Goal: Task Accomplishment & Management: Use online tool/utility

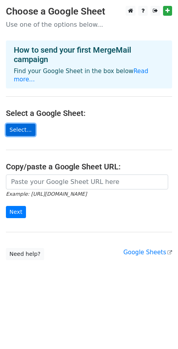
click at [18, 124] on link "Select..." at bounding box center [20, 130] width 29 height 12
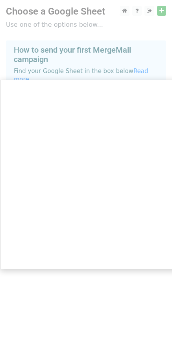
click at [158, 14] on div at bounding box center [89, 174] width 178 height 349
click at [159, 12] on div at bounding box center [89, 174] width 178 height 349
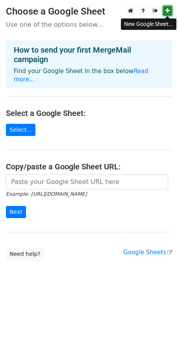
click at [164, 13] on link at bounding box center [167, 11] width 9 height 10
click at [166, 16] on link at bounding box center [167, 11] width 9 height 10
click at [27, 124] on link "Select..." at bounding box center [20, 130] width 29 height 12
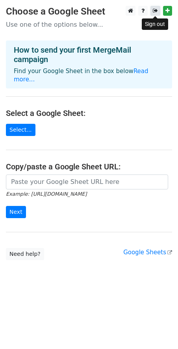
click at [152, 10] on link at bounding box center [155, 11] width 10 height 10
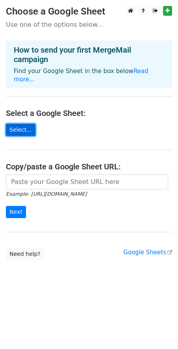
click at [23, 124] on link "Select..." at bounding box center [20, 130] width 29 height 12
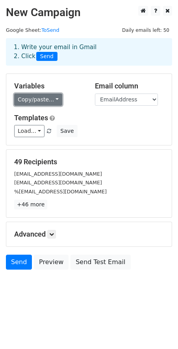
click at [46, 102] on link "Copy/paste..." at bounding box center [38, 100] width 48 height 12
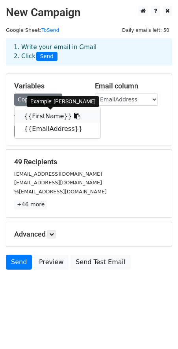
click at [39, 119] on link "{{FirstName}}" at bounding box center [58, 116] width 86 height 13
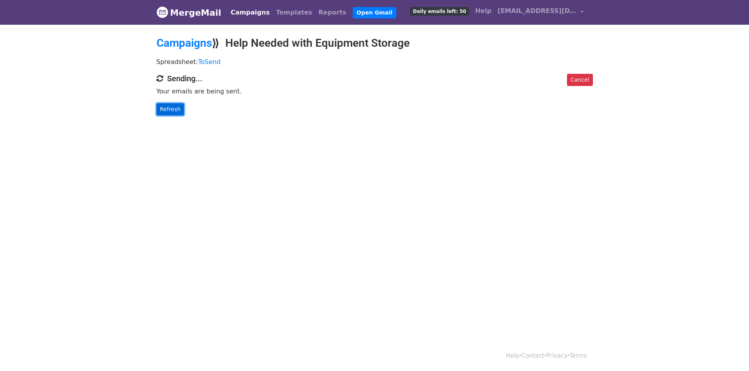
click at [165, 106] on link "Refresh" at bounding box center [170, 109] width 28 height 12
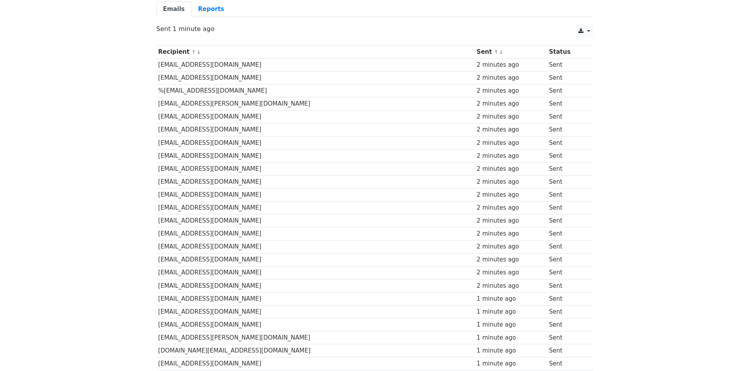
scroll to position [275, 0]
